Goal: Task Accomplishment & Management: Complete application form

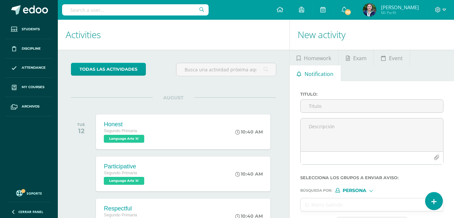
click at [430, 199] on link at bounding box center [433, 200] width 17 height 17
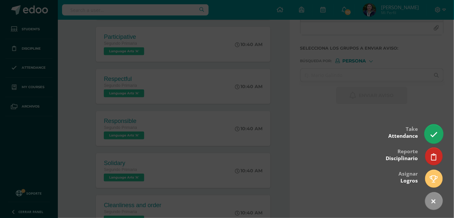
click at [431, 128] on link at bounding box center [433, 133] width 19 height 19
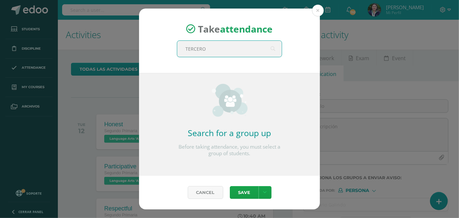
type input "TERCERO A"
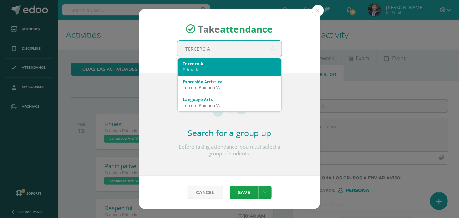
click at [214, 67] on div "Primaria" at bounding box center [229, 70] width 93 height 6
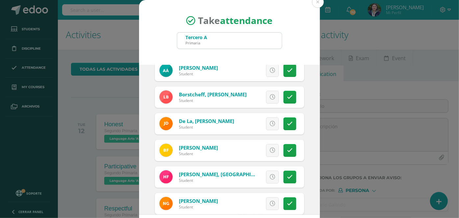
scroll to position [74, 0]
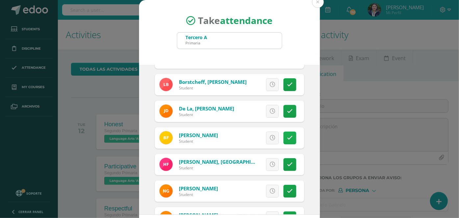
click at [287, 135] on icon at bounding box center [290, 138] width 6 height 6
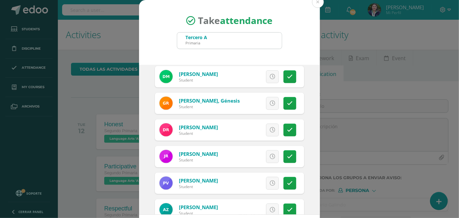
scroll to position [311, 0]
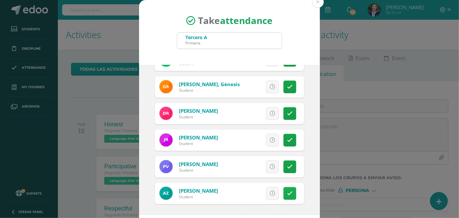
click at [286, 193] on link at bounding box center [289, 193] width 13 height 13
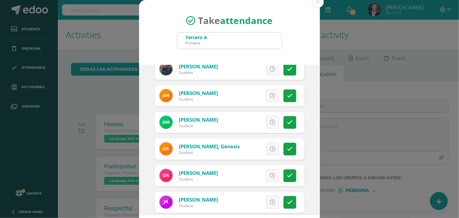
scroll to position [245, 0]
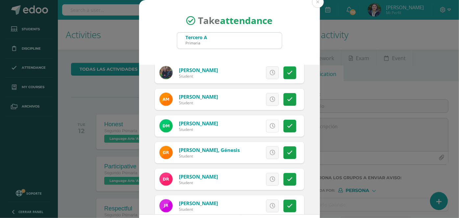
click at [268, 125] on link at bounding box center [272, 126] width 13 height 13
click at [287, 125] on icon at bounding box center [290, 126] width 6 height 6
click at [287, 126] on icon at bounding box center [290, 126] width 6 height 6
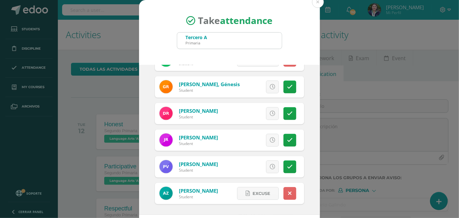
scroll to position [30, 0]
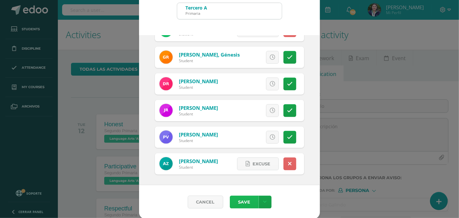
click at [243, 204] on button "Save" at bounding box center [244, 201] width 29 height 13
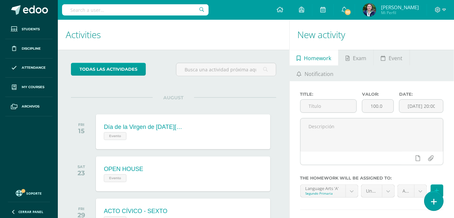
click at [437, 198] on icon at bounding box center [434, 202] width 6 height 8
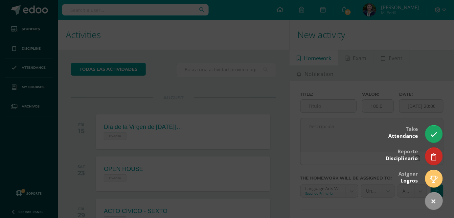
click at [33, 110] on div at bounding box center [227, 109] width 454 height 218
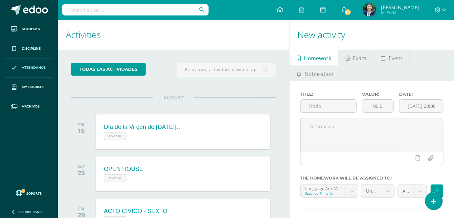
click at [37, 69] on span "Attendance" at bounding box center [34, 67] width 24 height 5
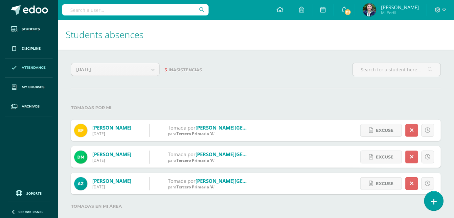
click at [434, 201] on icon at bounding box center [434, 202] width 6 height 8
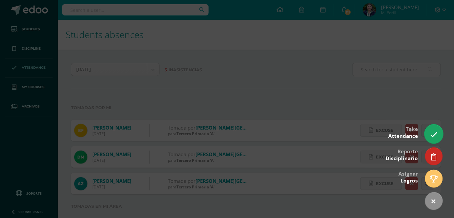
click at [434, 131] on icon at bounding box center [434, 135] width 8 height 8
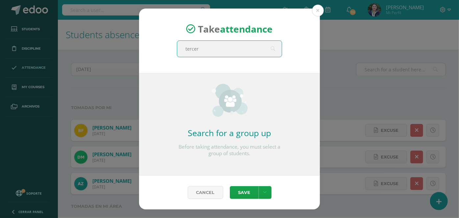
type input "tercero"
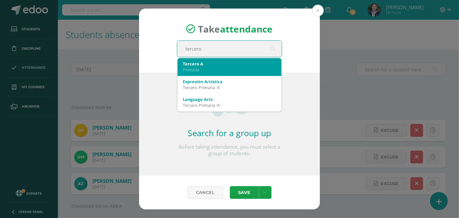
click at [208, 72] on div "Tercero A Primaria" at bounding box center [229, 66] width 93 height 17
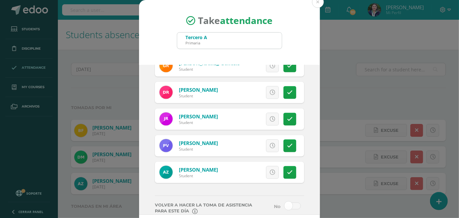
scroll to position [372, 0]
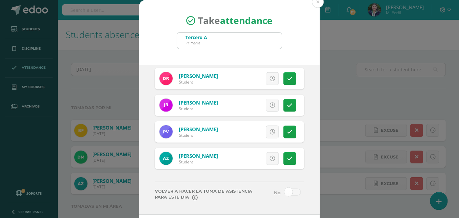
click at [289, 191] on span at bounding box center [292, 192] width 16 height 7
click at [0, 0] on input "checkbox" at bounding box center [0, 0] width 0 height 0
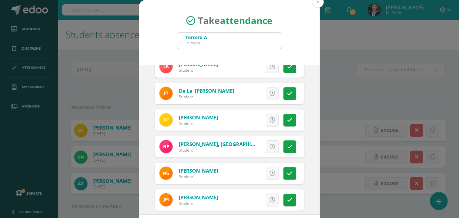
scroll to position [103, 0]
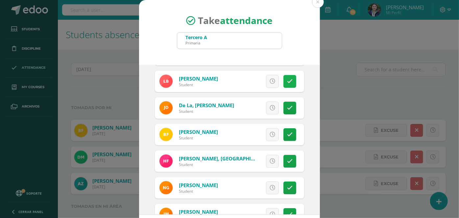
click at [286, 84] on link at bounding box center [289, 81] width 13 height 13
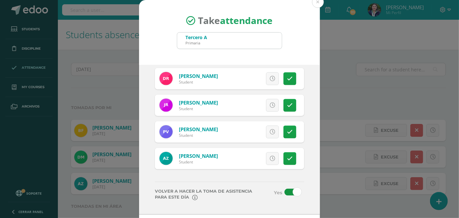
scroll to position [30, 0]
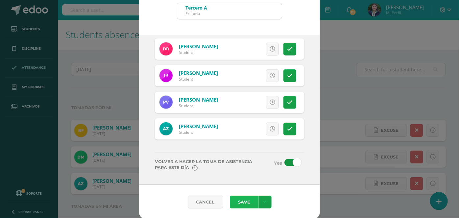
click at [242, 200] on button "Save" at bounding box center [244, 201] width 29 height 13
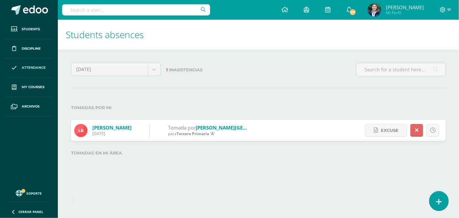
click at [438, 202] on icon at bounding box center [439, 202] width 6 height 8
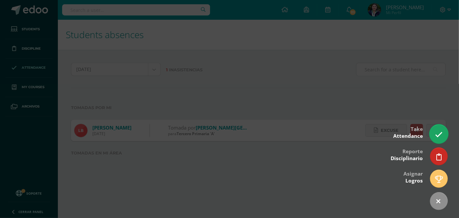
click at [435, 131] on icon at bounding box center [439, 135] width 8 height 8
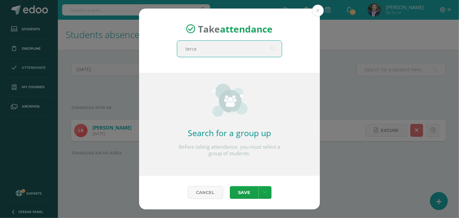
type input "tercer"
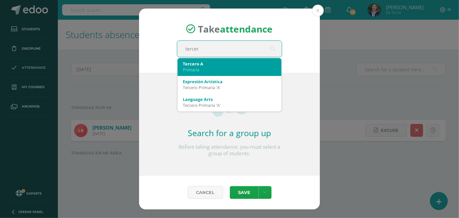
click at [202, 61] on div "Tercero A" at bounding box center [229, 64] width 93 height 6
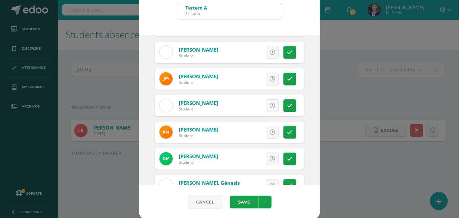
scroll to position [372, 0]
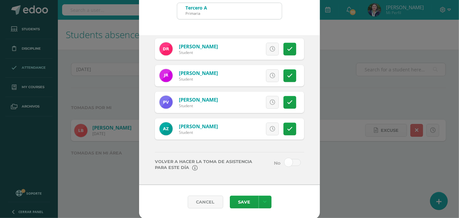
click at [290, 160] on span at bounding box center [292, 162] width 16 height 7
click at [0, 0] on input "checkbox" at bounding box center [0, 0] width 0 height 0
click at [287, 128] on icon at bounding box center [290, 129] width 6 height 6
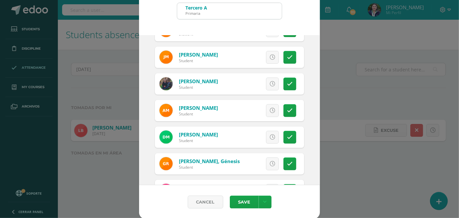
scroll to position [222, 0]
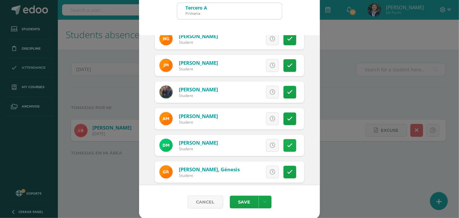
click at [287, 143] on icon at bounding box center [290, 146] width 6 height 6
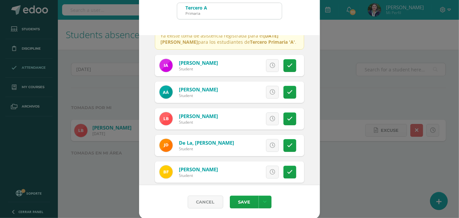
scroll to position [0, 0]
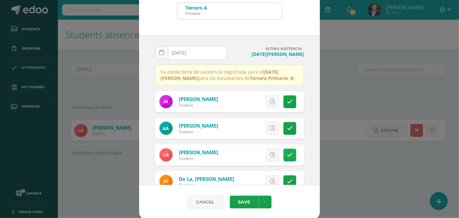
click at [287, 153] on icon at bounding box center [290, 155] width 6 height 6
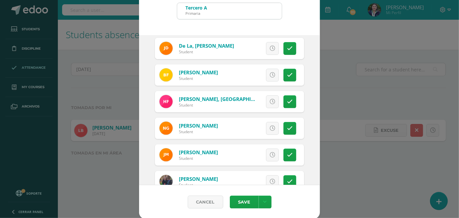
scroll to position [103, 0]
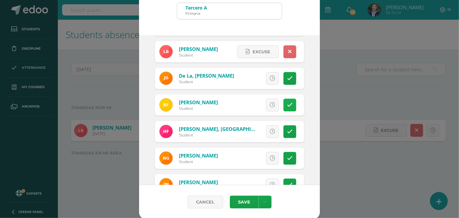
click at [287, 104] on icon at bounding box center [290, 105] width 6 height 6
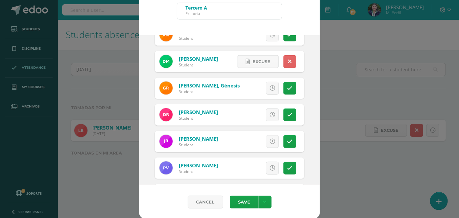
scroll to position [372, 0]
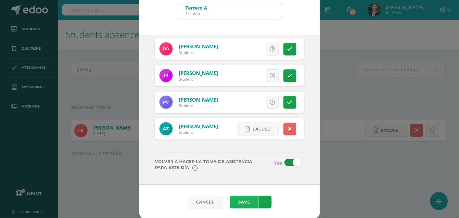
click at [241, 200] on button "Save" at bounding box center [244, 201] width 29 height 13
